Goal: Go to known website: Access a specific website the user already knows

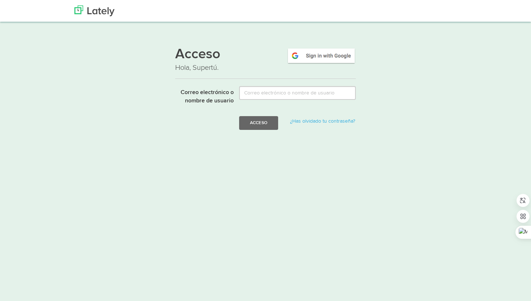
scroll to position [4, 0]
click at [309, 56] on img at bounding box center [321, 55] width 69 height 17
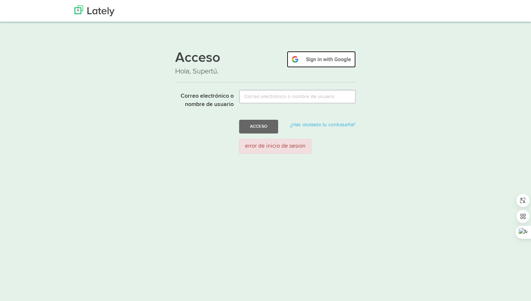
click at [311, 60] on img at bounding box center [321, 59] width 69 height 17
click at [312, 59] on img at bounding box center [321, 59] width 69 height 17
